Goal: Answer question/provide support: Share knowledge or assist other users

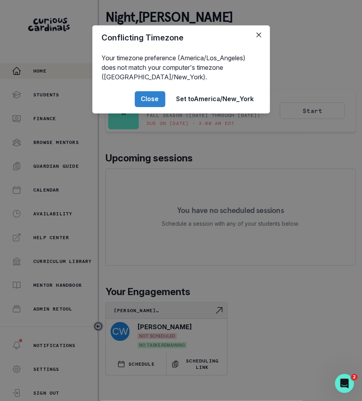
click at [108, 188] on div "Conflicting Timezone Your timezone preference (America/Los_Angeles) does not ma…" at bounding box center [181, 200] width 362 height 401
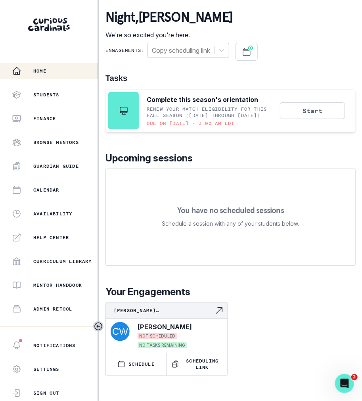
scroll to position [86, 0]
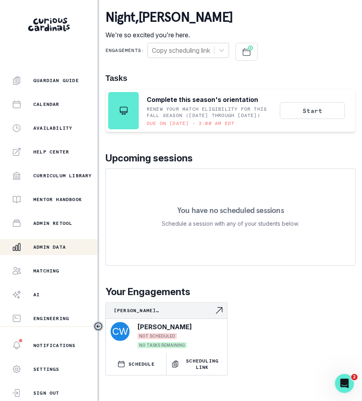
click at [72, 240] on button "Admin Data" at bounding box center [49, 247] width 98 height 16
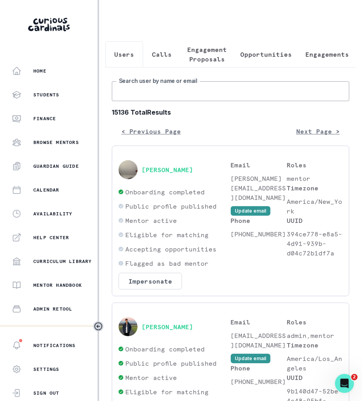
click at [183, 88] on input "Search user by name or email" at bounding box center [231, 91] width 238 height 20
paste input "[PERSON_NAME]"
type input "[PERSON_NAME]"
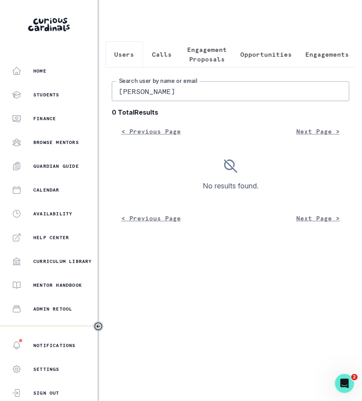
click at [173, 92] on input "[PERSON_NAME]" at bounding box center [231, 91] width 238 height 20
click at [196, 97] on input "[PERSON_NAME]" at bounding box center [231, 91] width 238 height 20
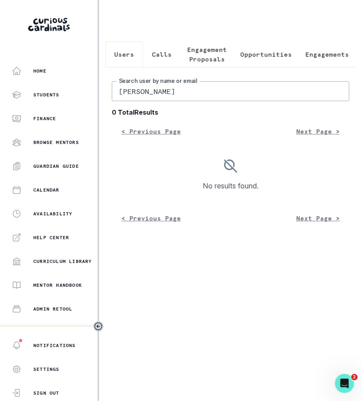
paste input "[EMAIL_ADDRESS][DOMAIN_NAME]"
type input "[EMAIL_ADDRESS][DOMAIN_NAME]"
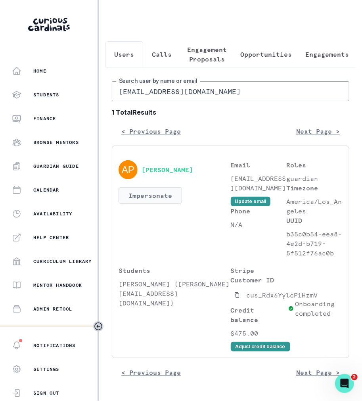
click at [157, 200] on button "Impersonate" at bounding box center [150, 195] width 63 height 17
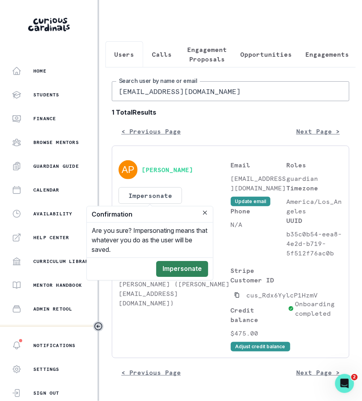
click at [177, 267] on button "Impersonate" at bounding box center [182, 269] width 52 height 16
